Goal: Transaction & Acquisition: Purchase product/service

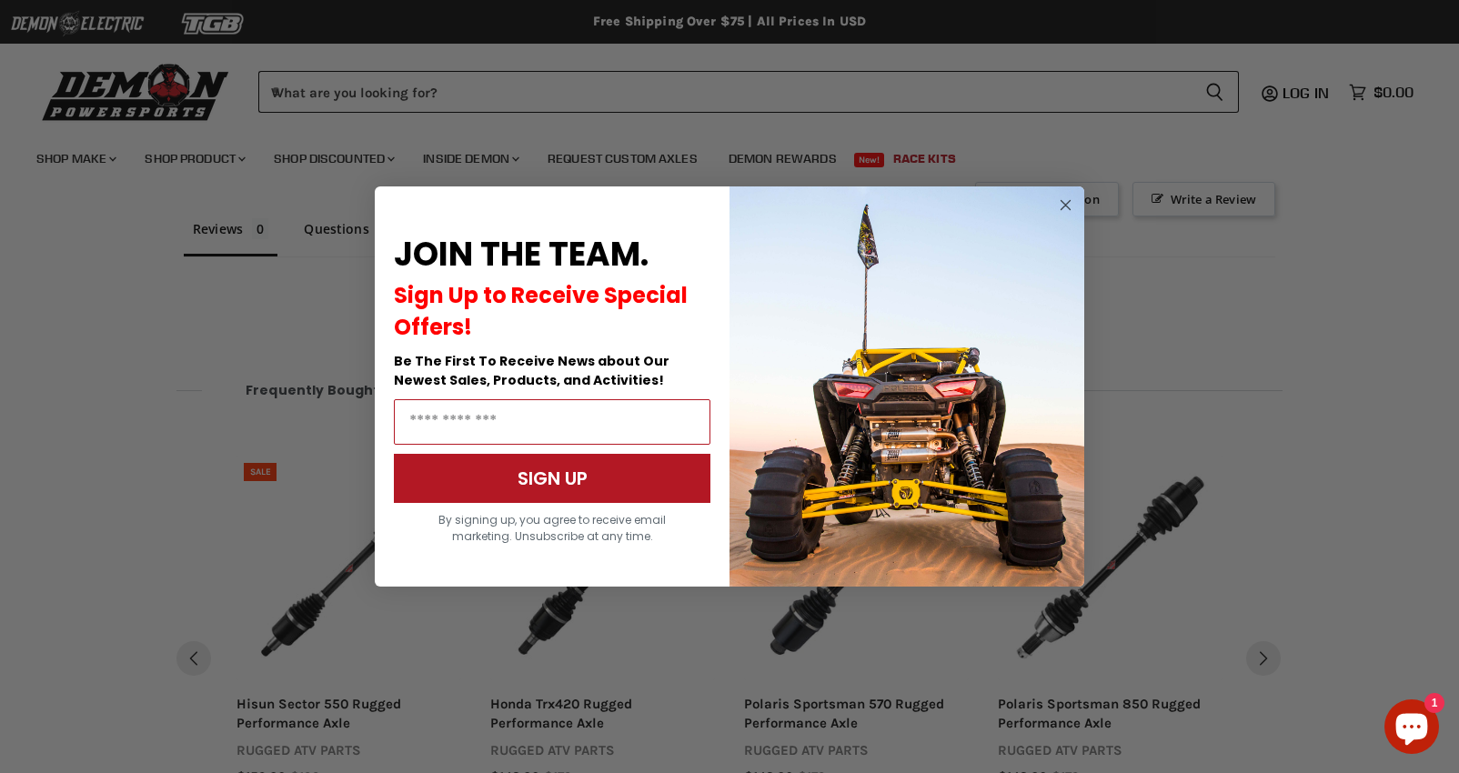
scroll to position [1340, 0]
